Goal: Task Accomplishment & Management: Manage account settings

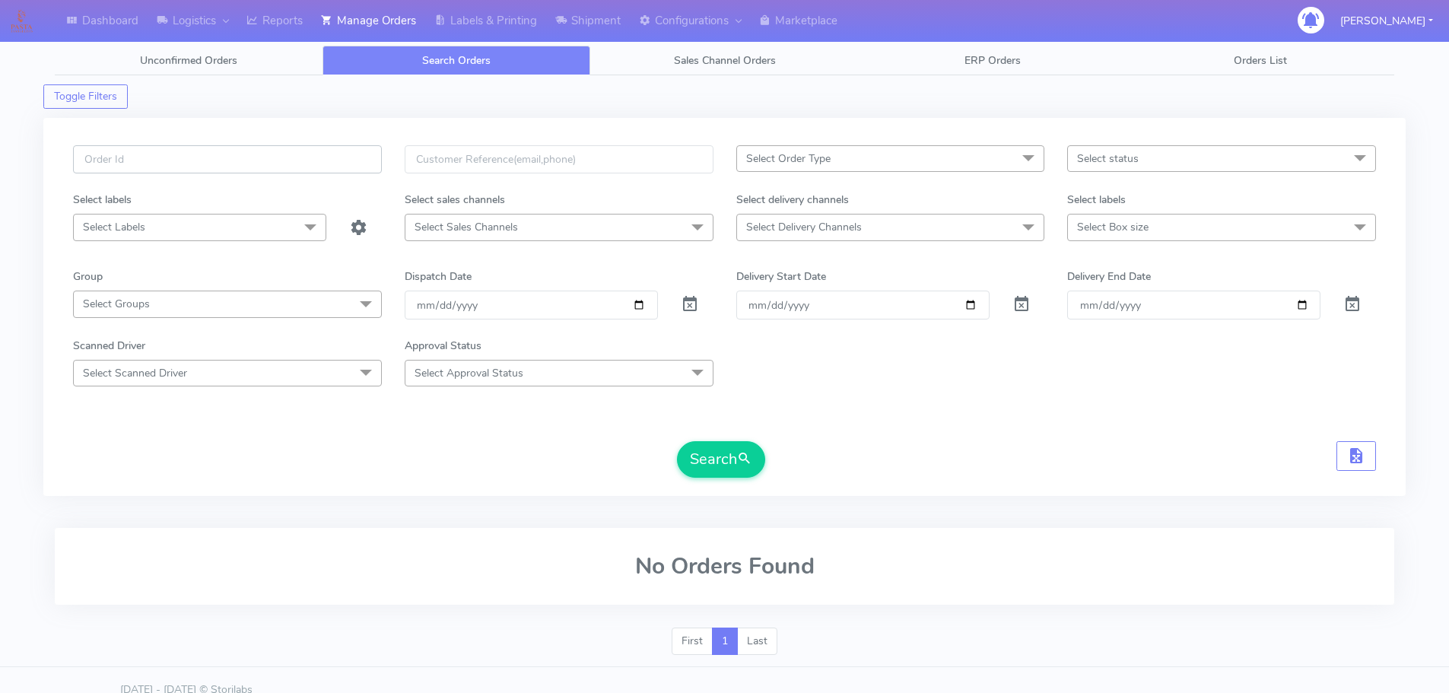
click at [284, 151] on input "text" at bounding box center [227, 159] width 309 height 28
paste input "1616729"
type input "1616729"
click at [677, 441] on button "Search" at bounding box center [721, 459] width 88 height 37
click at [187, 161] on input "1616729" at bounding box center [227, 159] width 309 height 28
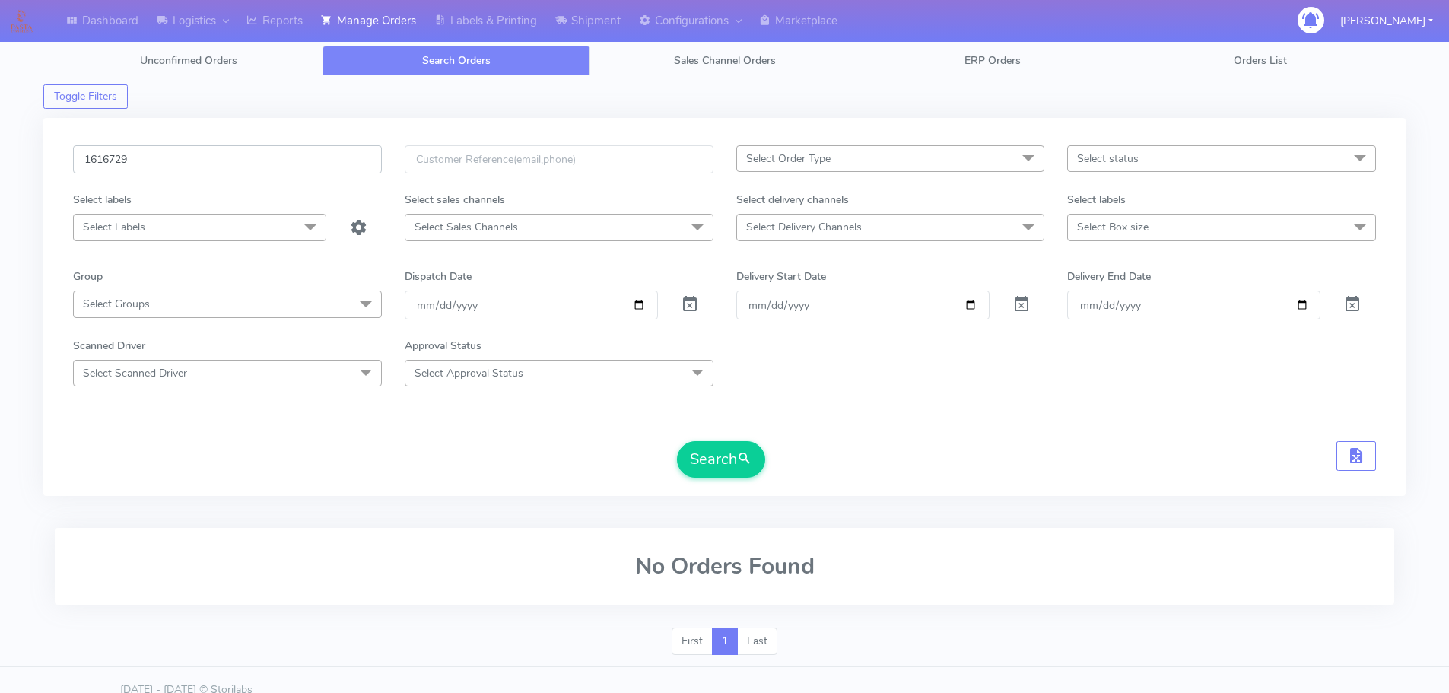
click at [187, 161] on input "1616729" at bounding box center [227, 159] width 309 height 28
click at [677, 441] on button "Search" at bounding box center [721, 459] width 88 height 37
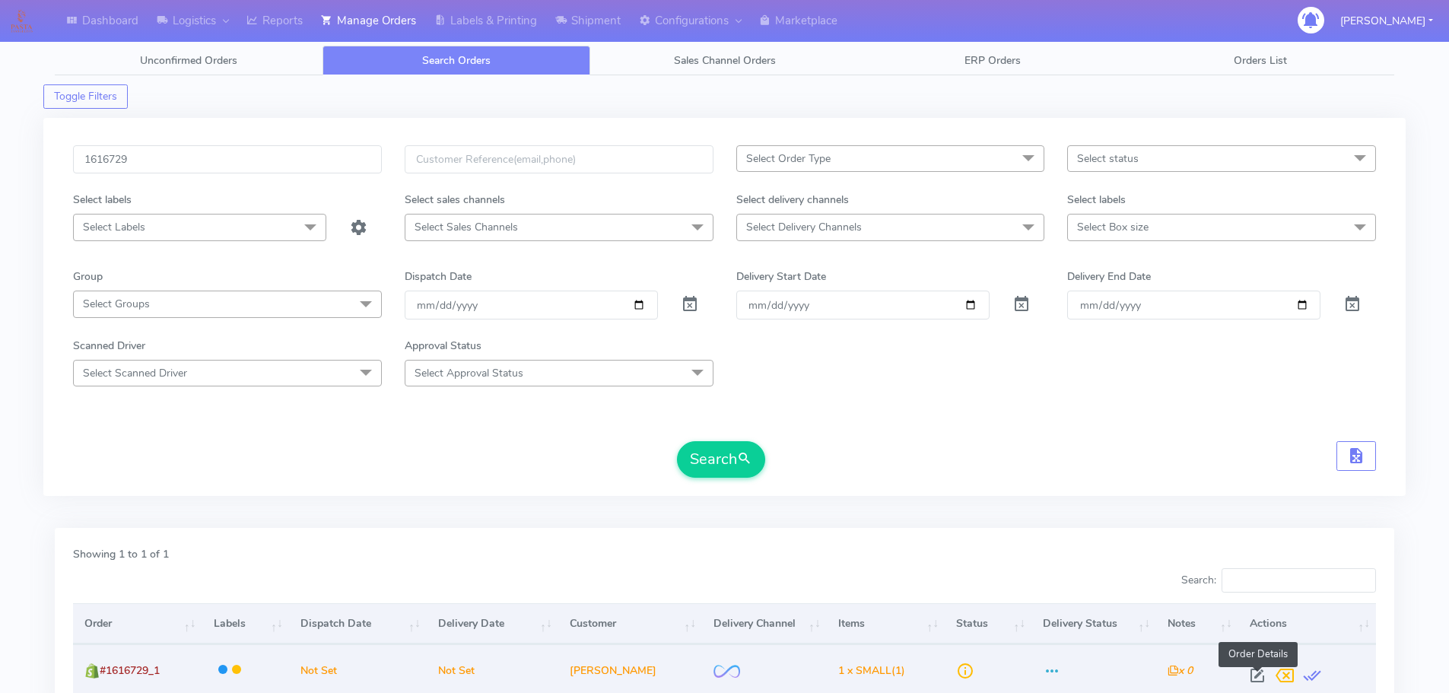
click at [1257, 678] on span at bounding box center [1256, 679] width 27 height 14
select select "2"
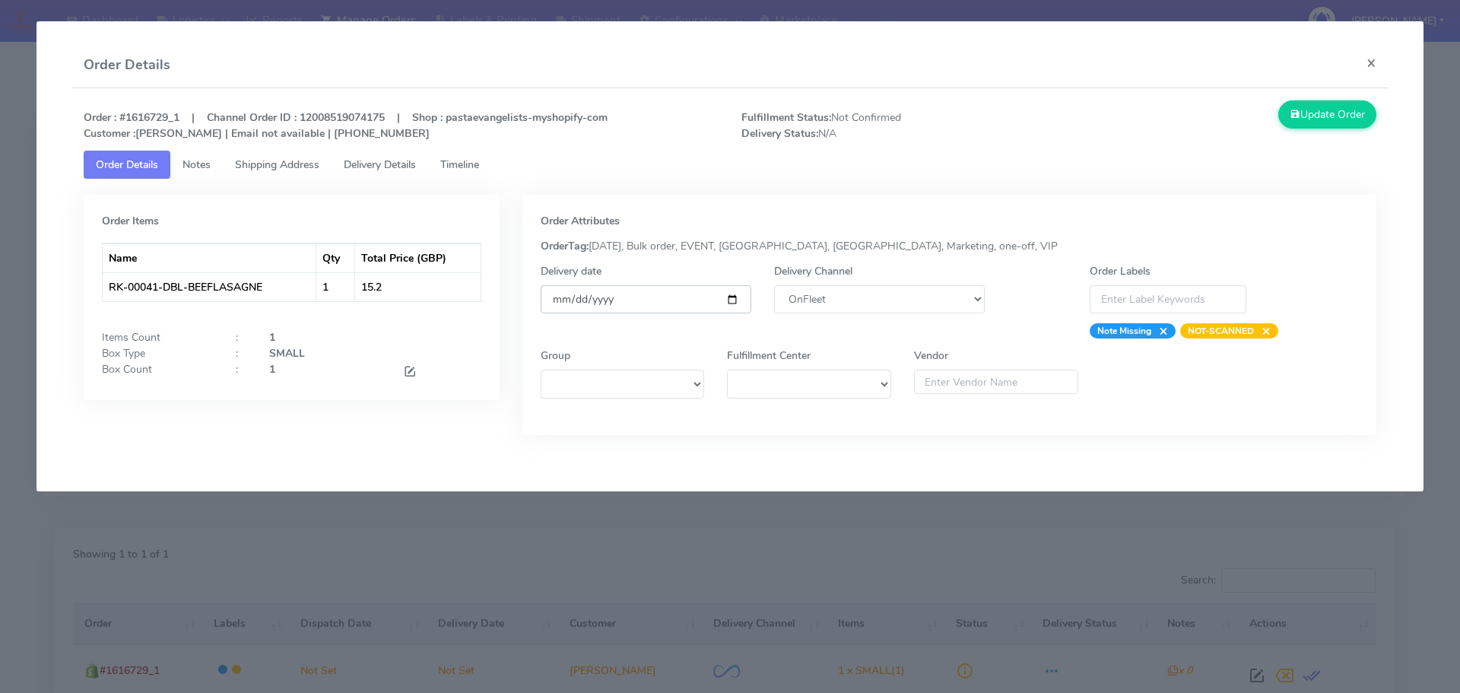
click at [728, 301] on input "date" at bounding box center [646, 299] width 211 height 28
type input "[DATE]"
click at [474, 167] on span "Timeline" at bounding box center [459, 164] width 39 height 14
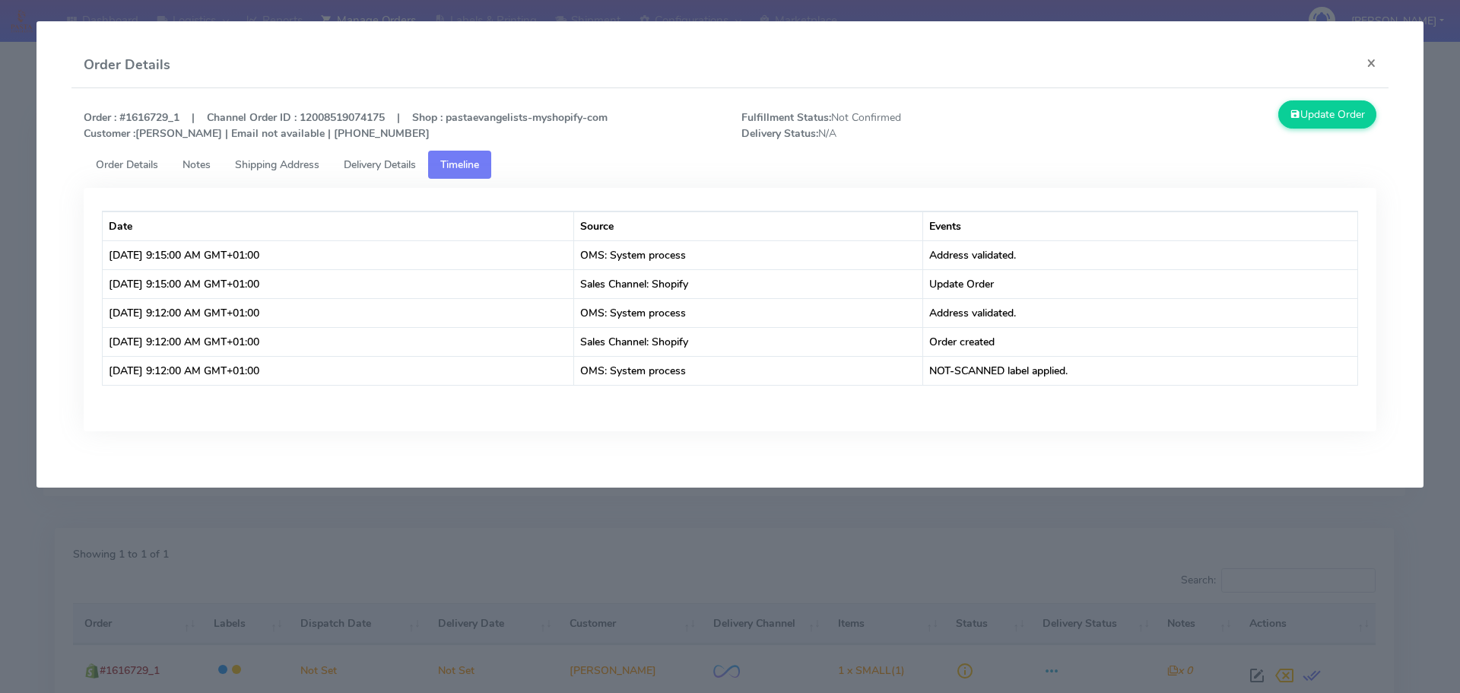
click at [125, 166] on span "Order Details" at bounding box center [127, 164] width 62 height 14
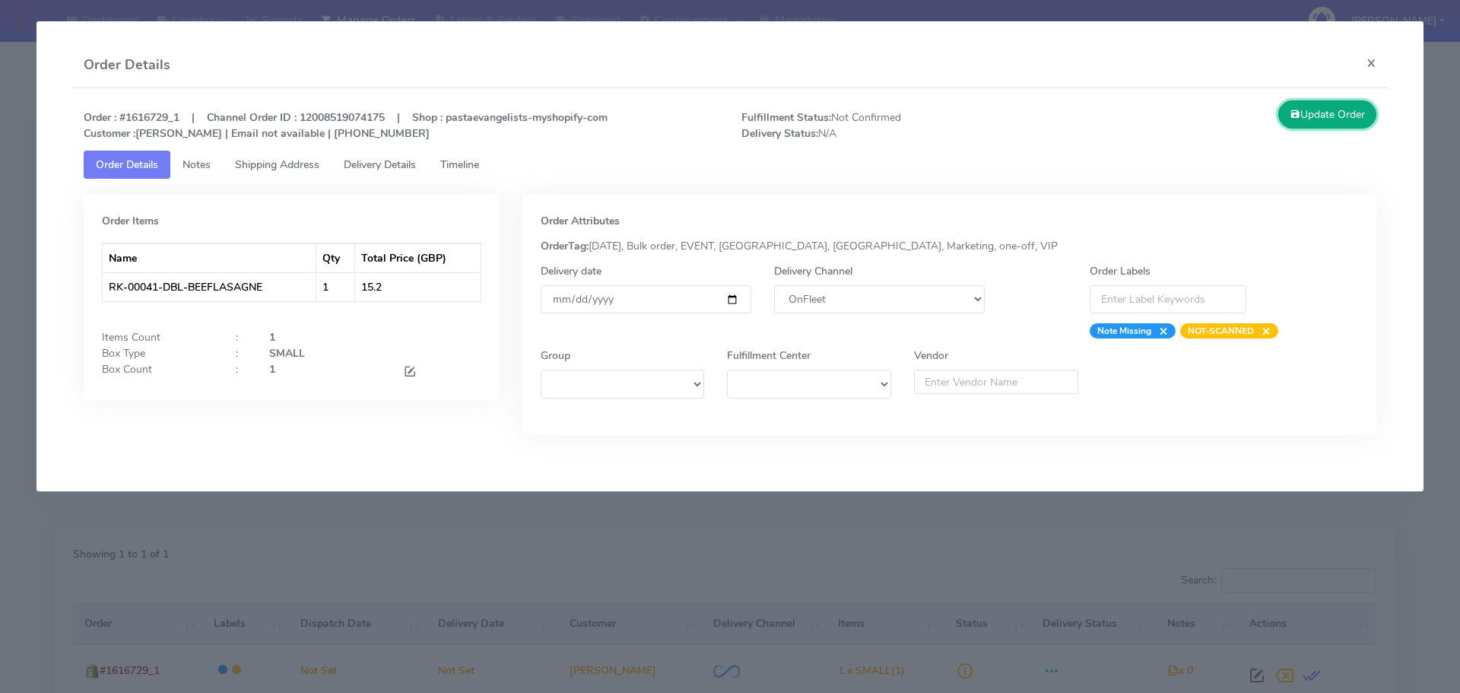
click at [1321, 122] on button "Update Order" at bounding box center [1327, 114] width 99 height 28
